Goal: Task Accomplishment & Management: Use online tool/utility

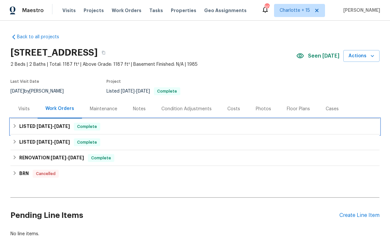
click at [56, 129] on h6 "LISTED 9/23/25 - 9/26/25" at bounding box center [44, 127] width 51 height 8
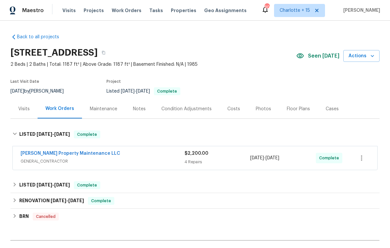
click at [59, 152] on link "Glen Property Maintenance LLC" at bounding box center [71, 153] width 100 height 5
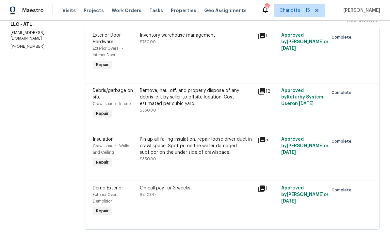
scroll to position [100, 0]
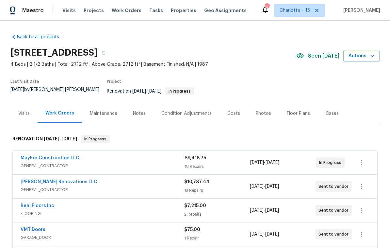
click at [35, 179] on link "Aseem Renovations LLC" at bounding box center [59, 181] width 77 height 5
click at [60, 156] on link "MayFor Construction LLC" at bounding box center [50, 158] width 59 height 5
